Goal: Task Accomplishment & Management: Manage account settings

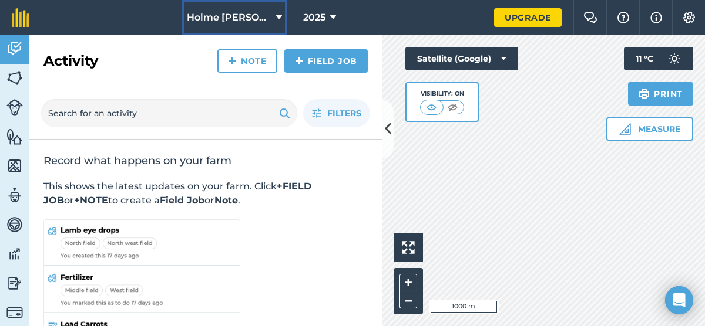
click at [258, 21] on span "Holme Wold" at bounding box center [229, 18] width 85 height 14
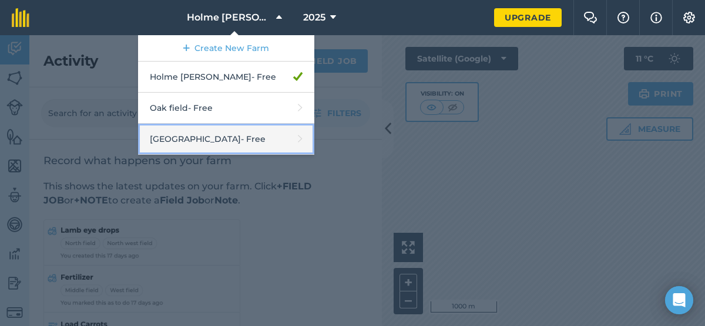
click at [230, 133] on link "Sudbrook - Free" at bounding box center [226, 139] width 176 height 31
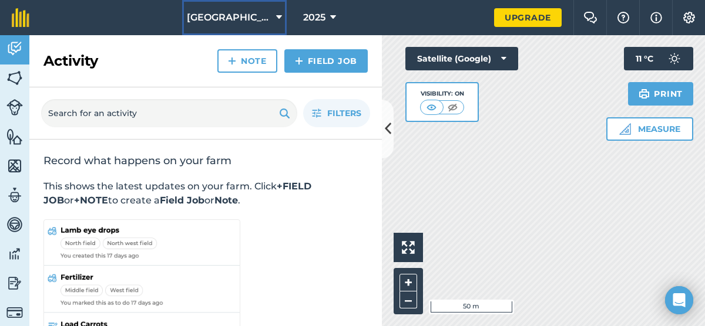
click at [276, 15] on icon at bounding box center [279, 18] width 6 height 14
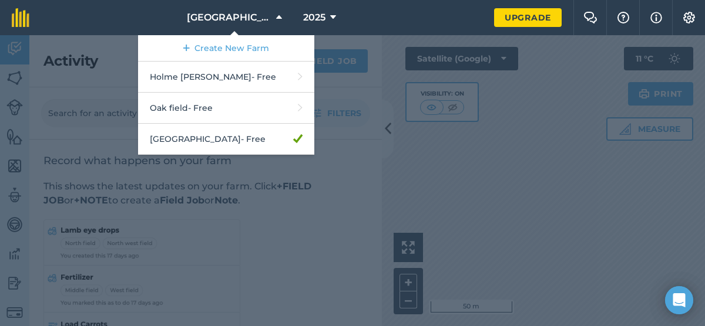
click at [311, 218] on div at bounding box center [352, 180] width 705 height 291
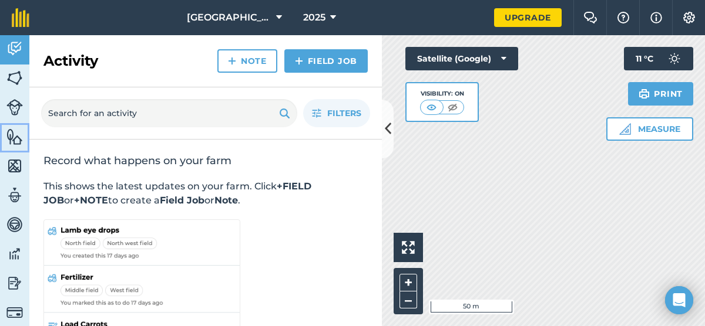
click at [17, 134] on img at bounding box center [14, 137] width 16 height 18
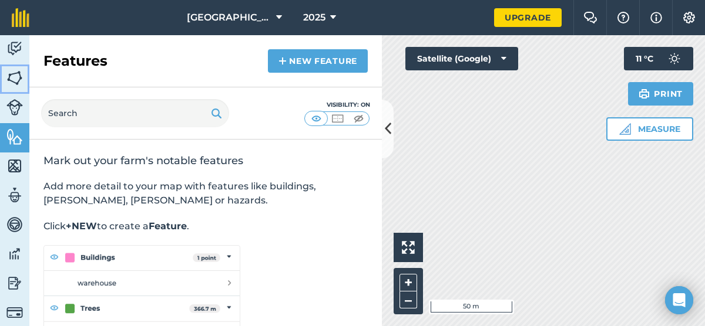
click at [16, 82] on img at bounding box center [14, 78] width 16 height 18
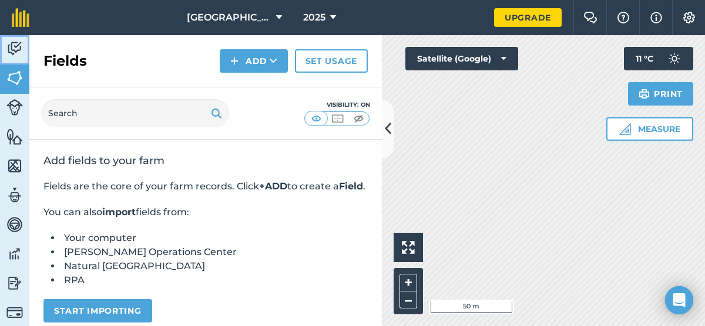
click at [16, 56] on img at bounding box center [14, 49] width 16 height 18
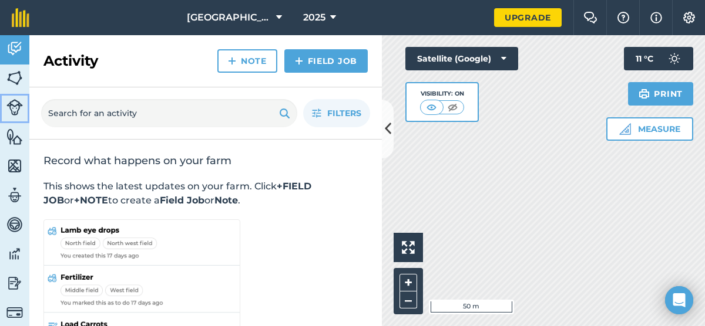
click at [14, 106] on img at bounding box center [14, 107] width 16 height 16
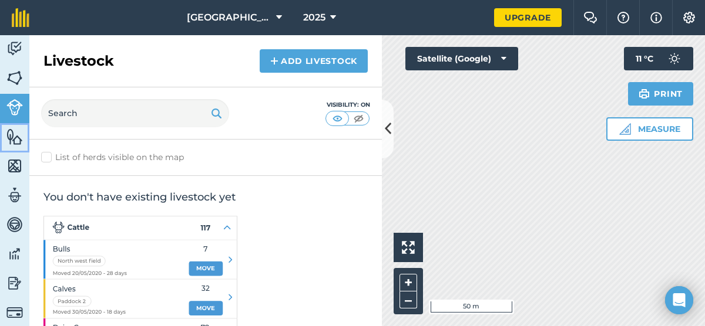
click at [18, 141] on img at bounding box center [14, 137] width 16 height 18
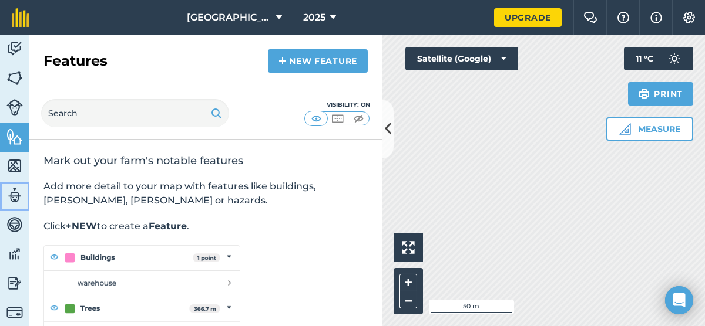
click at [19, 186] on link "Team" at bounding box center [14, 196] width 29 height 29
select select "MEMBER"
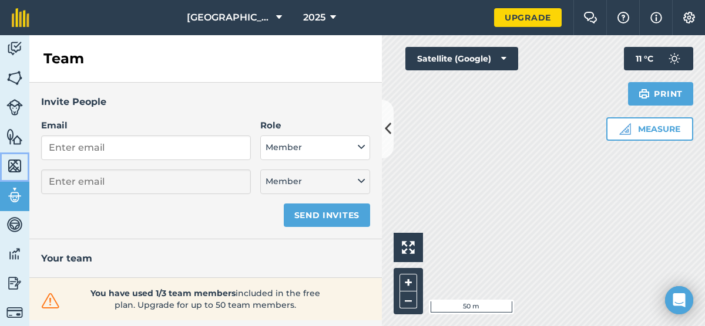
click at [19, 162] on img at bounding box center [14, 166] width 16 height 18
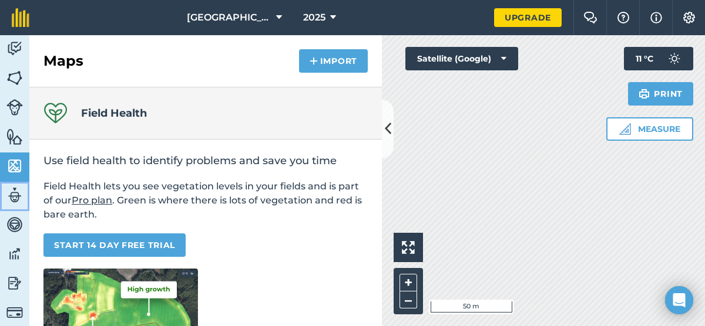
click at [18, 208] on link "Team" at bounding box center [14, 196] width 29 height 29
select select "MEMBER"
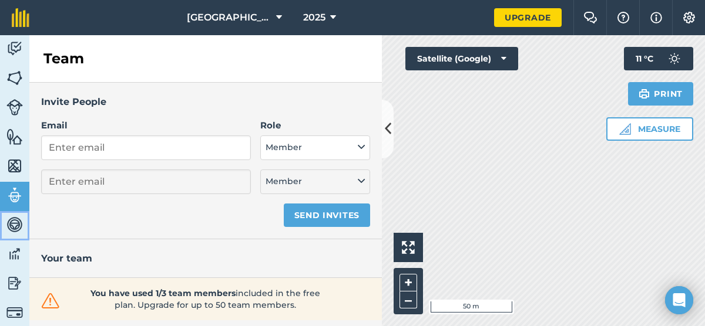
click at [12, 240] on link "Vehicles" at bounding box center [14, 225] width 29 height 29
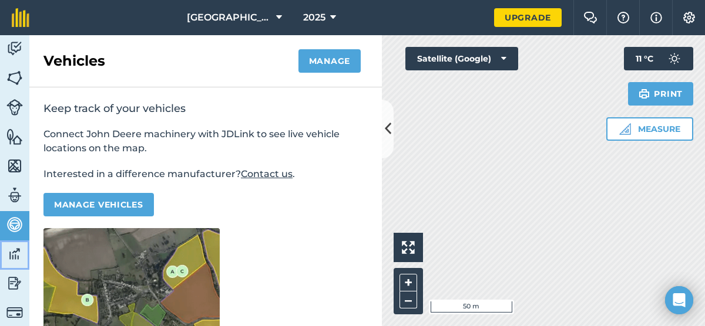
click at [12, 254] on img at bounding box center [14, 254] width 16 height 18
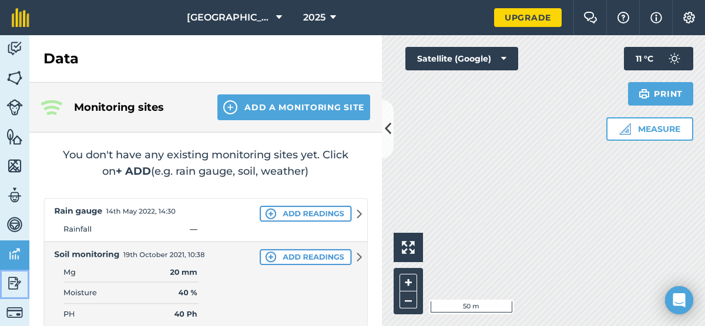
click at [12, 276] on img at bounding box center [14, 284] width 16 height 18
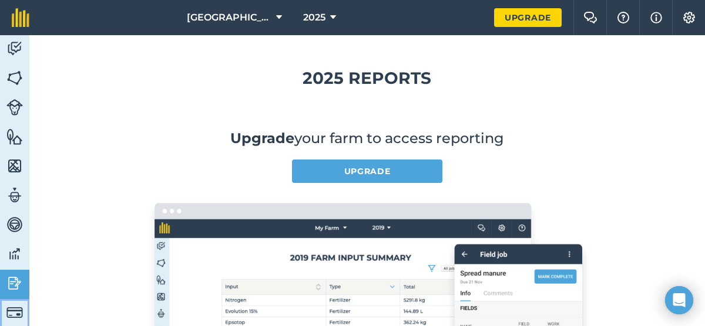
click at [18, 308] on img at bounding box center [14, 313] width 16 height 16
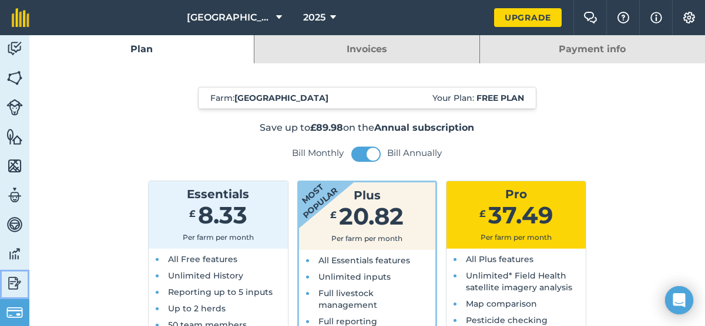
click at [18, 285] on img at bounding box center [14, 284] width 16 height 18
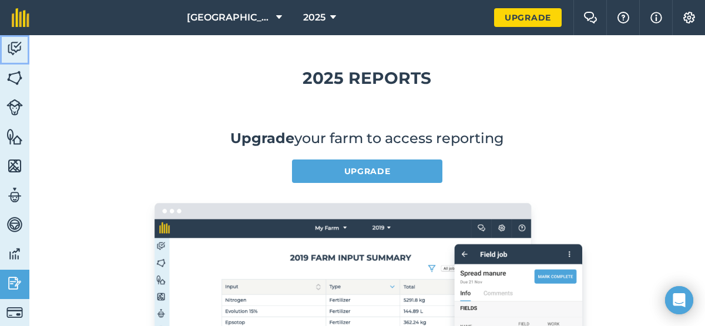
click at [15, 51] on img at bounding box center [14, 49] width 16 height 18
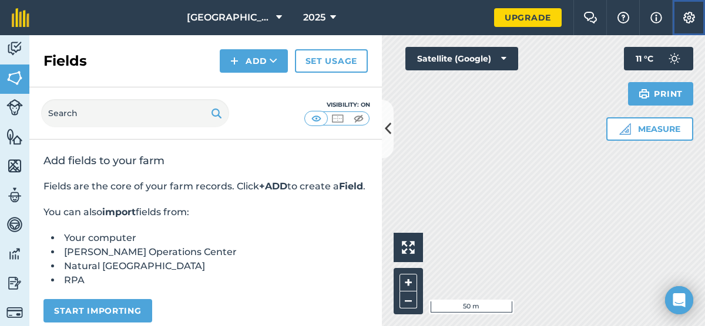
click at [685, 19] on img at bounding box center [689, 18] width 14 height 12
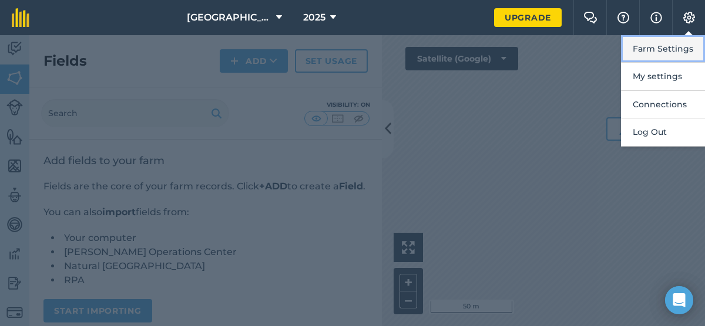
click at [670, 48] on button "Farm Settings" at bounding box center [663, 49] width 84 height 28
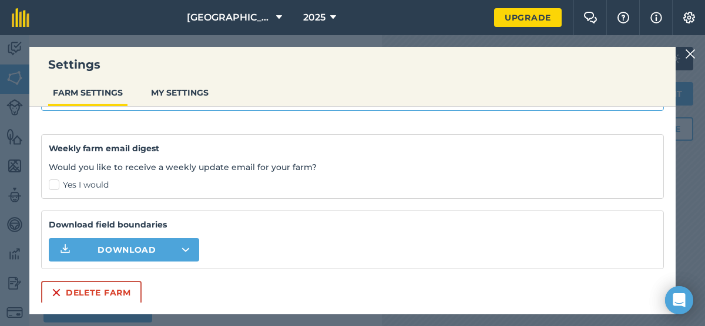
scroll to position [355, 0]
click at [131, 293] on button "Delete farm" at bounding box center [91, 292] width 100 height 23
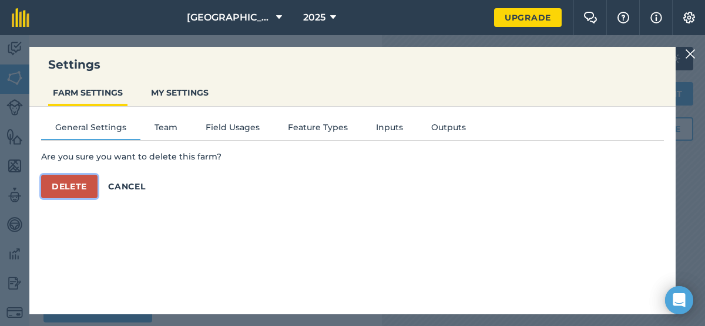
click at [90, 189] on button "Delete" at bounding box center [69, 186] width 56 height 23
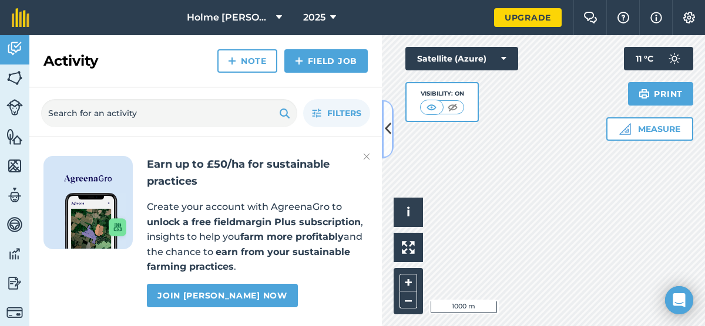
click at [382, 136] on button at bounding box center [388, 129] width 12 height 59
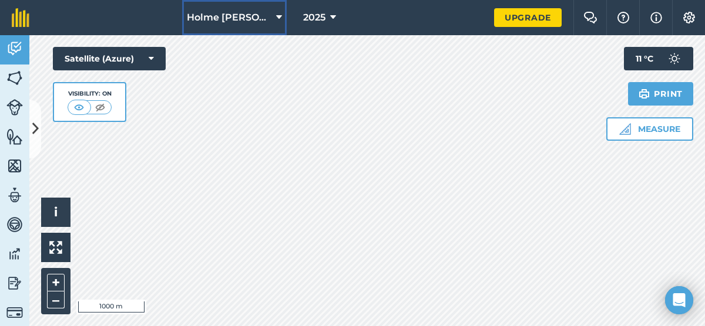
click at [262, 16] on button "Holme Wold" at bounding box center [234, 17] width 105 height 35
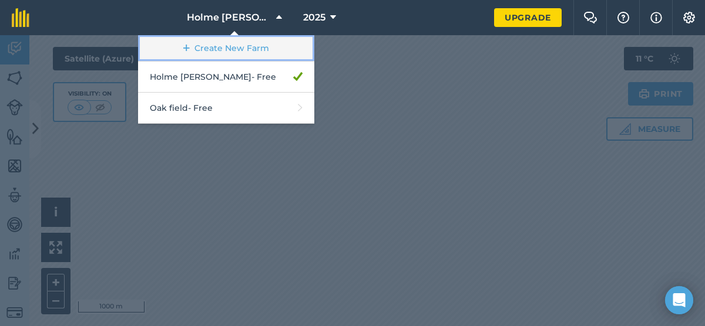
click at [257, 50] on link "Create New Farm" at bounding box center [226, 48] width 176 height 26
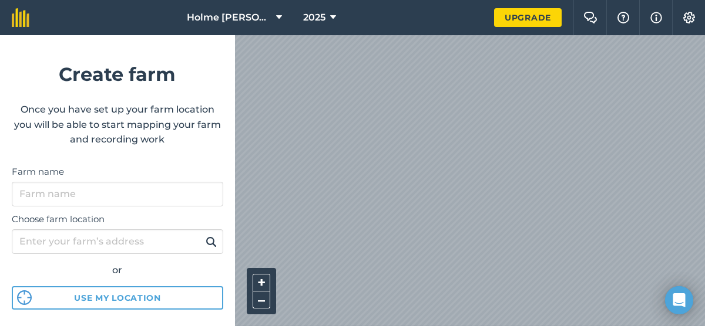
scroll to position [169, 0]
